Goal: Task Accomplishment & Management: Complete application form

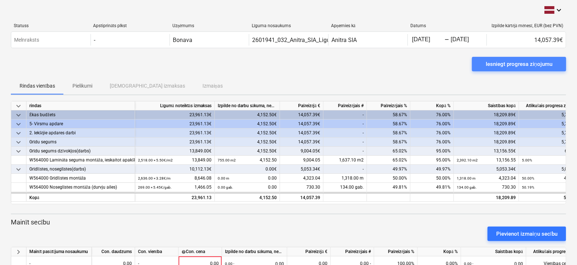
click at [524, 66] on div "Iesniegt progresa ziņojumu" at bounding box center [519, 63] width 67 height 9
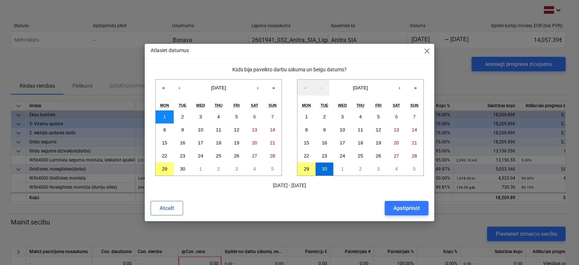
click at [161, 117] on button "1" at bounding box center [165, 116] width 18 height 13
click at [177, 164] on button "30" at bounding box center [183, 169] width 18 height 13
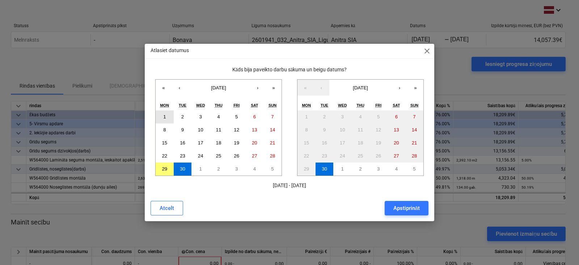
click at [158, 114] on button "1" at bounding box center [165, 116] width 18 height 13
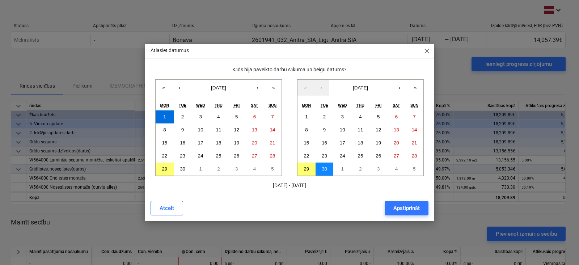
click at [324, 165] on button "30" at bounding box center [325, 169] width 18 height 13
click at [412, 209] on div "Apstiprināt" at bounding box center [407, 207] width 26 height 9
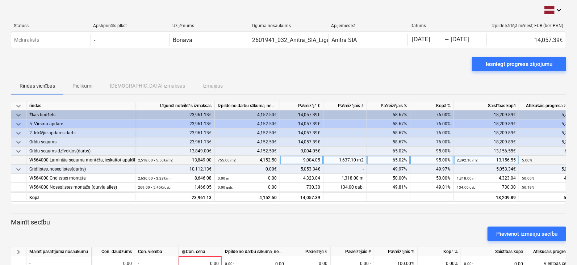
scroll to position [35, 0]
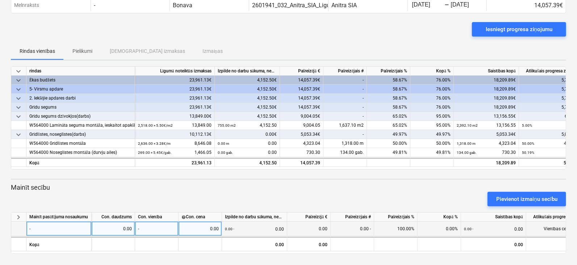
click at [196, 229] on div "0.00" at bounding box center [199, 229] width 37 height 14
type input "0"
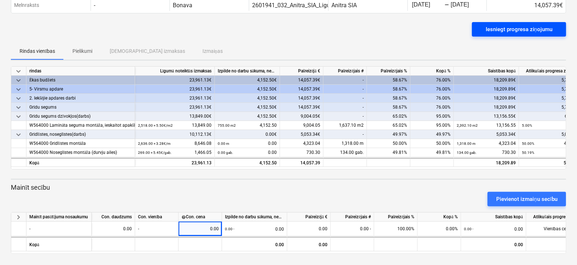
click at [517, 29] on div "Iesniegt progresa ziņojumu" at bounding box center [519, 29] width 67 height 9
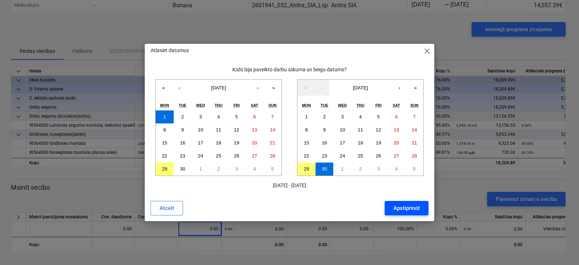
click at [415, 207] on div "Apstiprināt" at bounding box center [407, 207] width 26 height 9
